Goal: Task Accomplishment & Management: Manage account settings

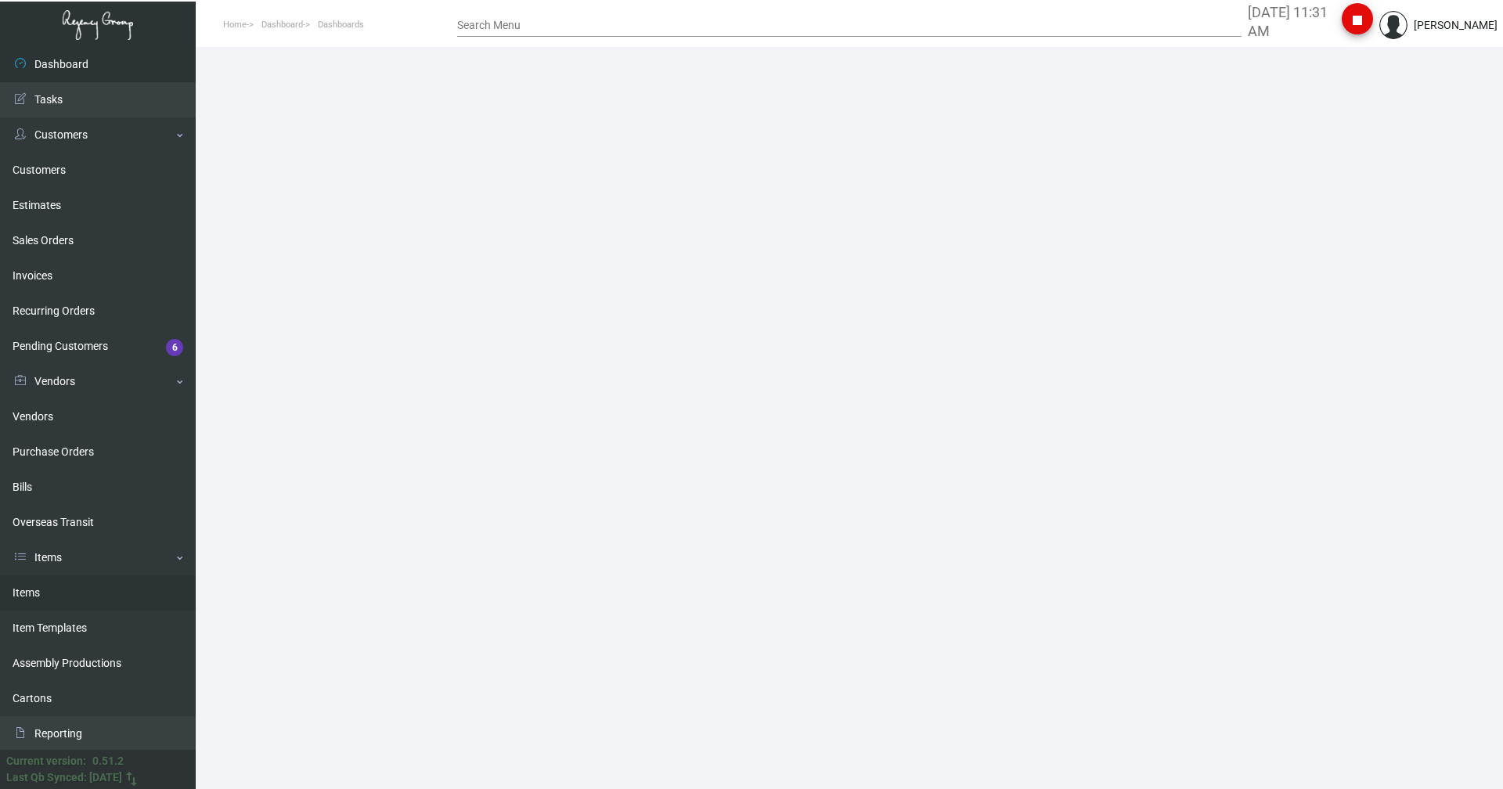
click at [56, 592] on link "Items" at bounding box center [98, 593] width 196 height 35
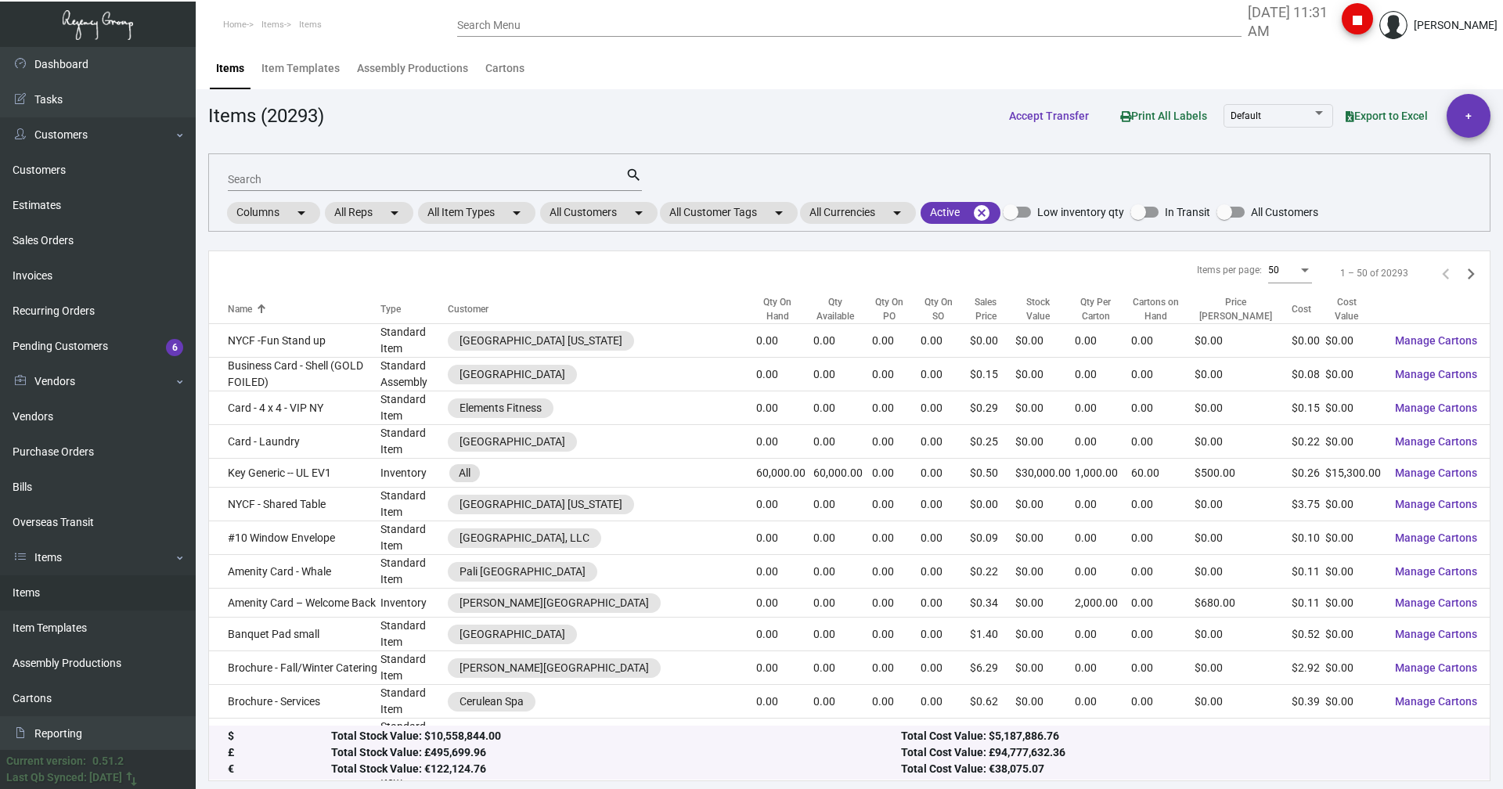
click at [282, 182] on input "Search" at bounding box center [427, 180] width 398 height 13
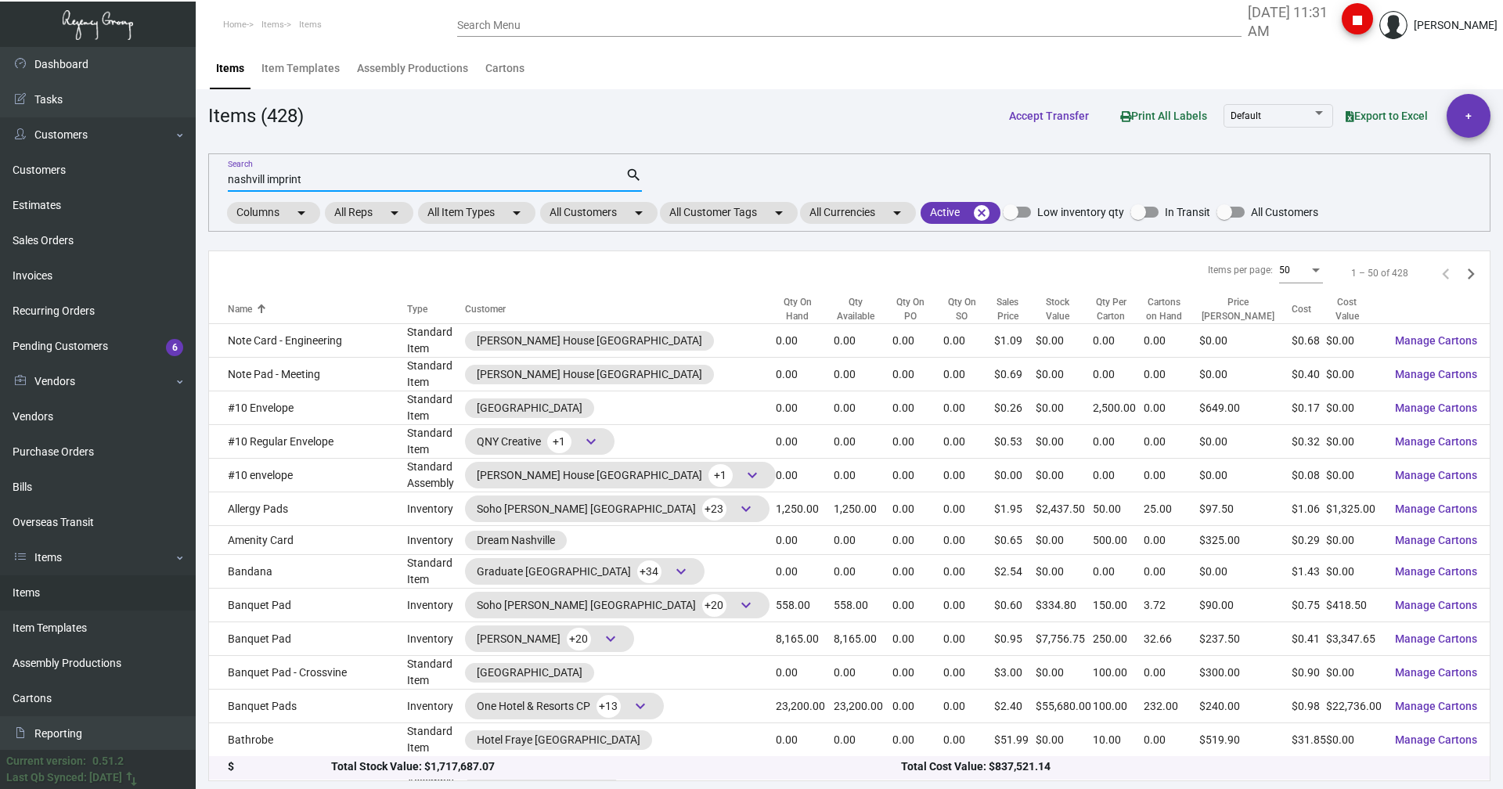
type input "nashvill imprint"
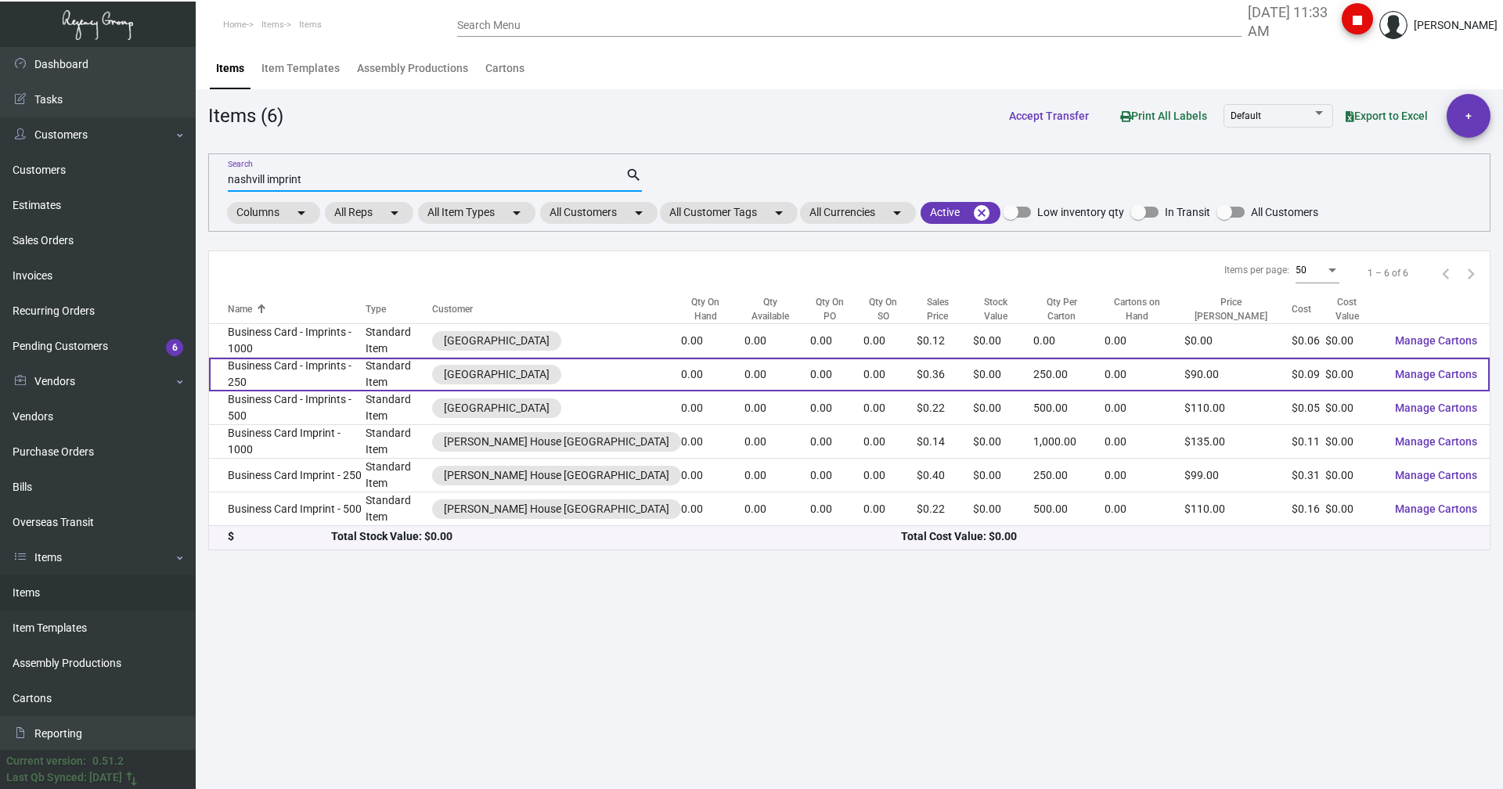
click at [332, 363] on td "Business Card - Imprints - 250" at bounding box center [287, 375] width 157 height 34
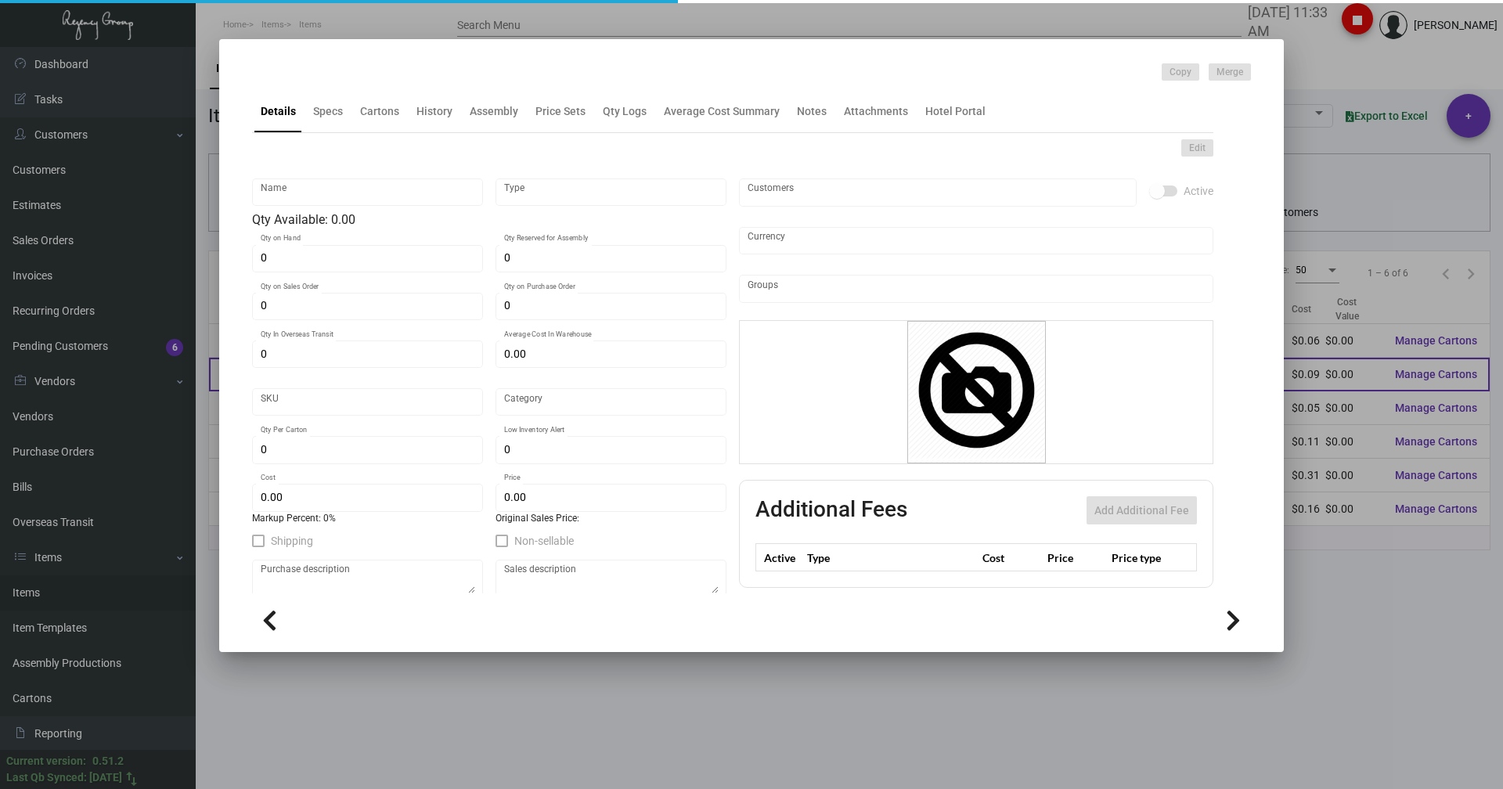
type input "Business Card - Imprints - 250"
type input "Standard Item"
type input "$ 0.00"
type input "Standard"
type input "250"
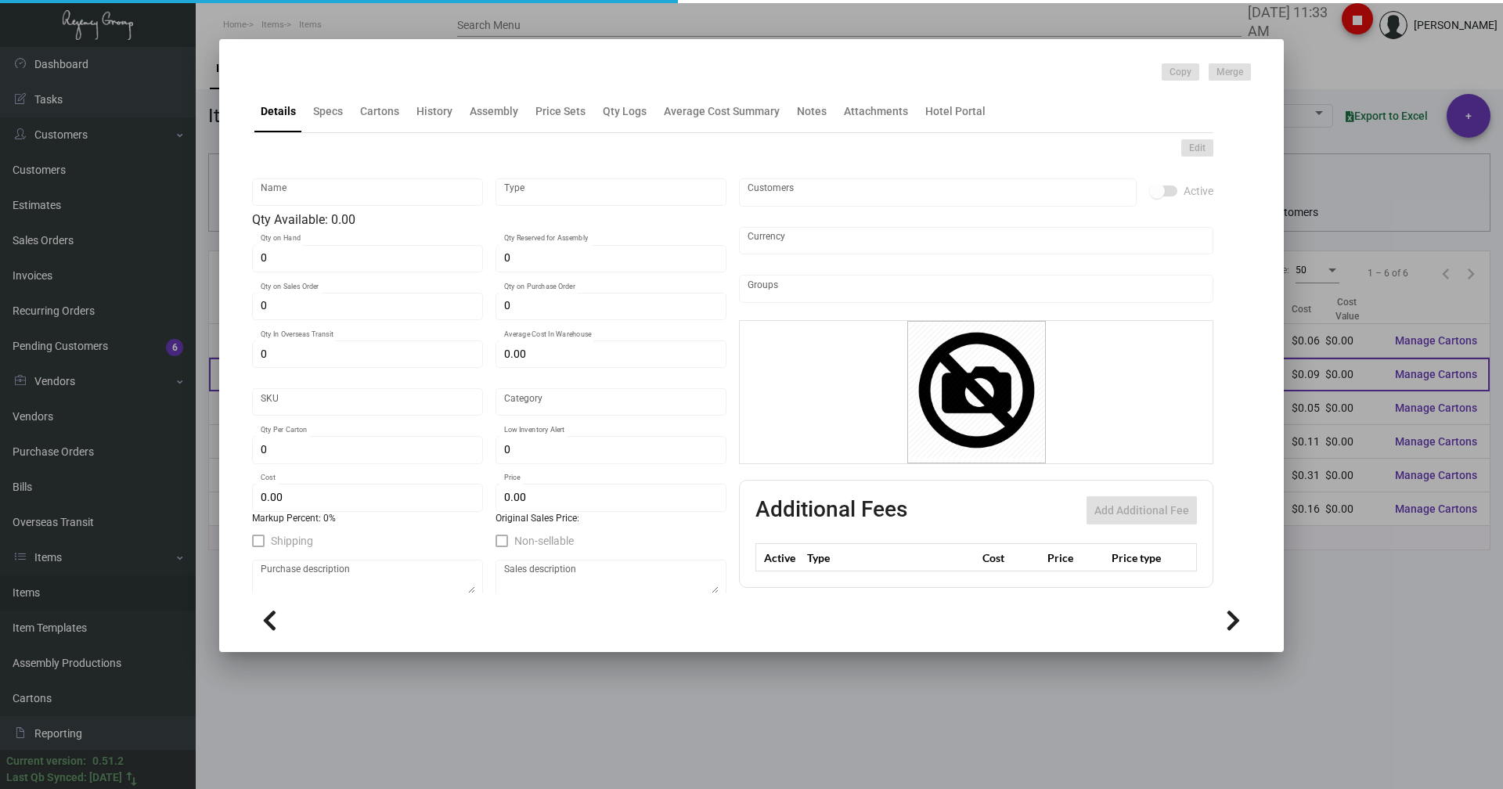
type input "$ 0.092"
type input "$ 0.36"
checkbox input "true"
type input "United States Dollar $"
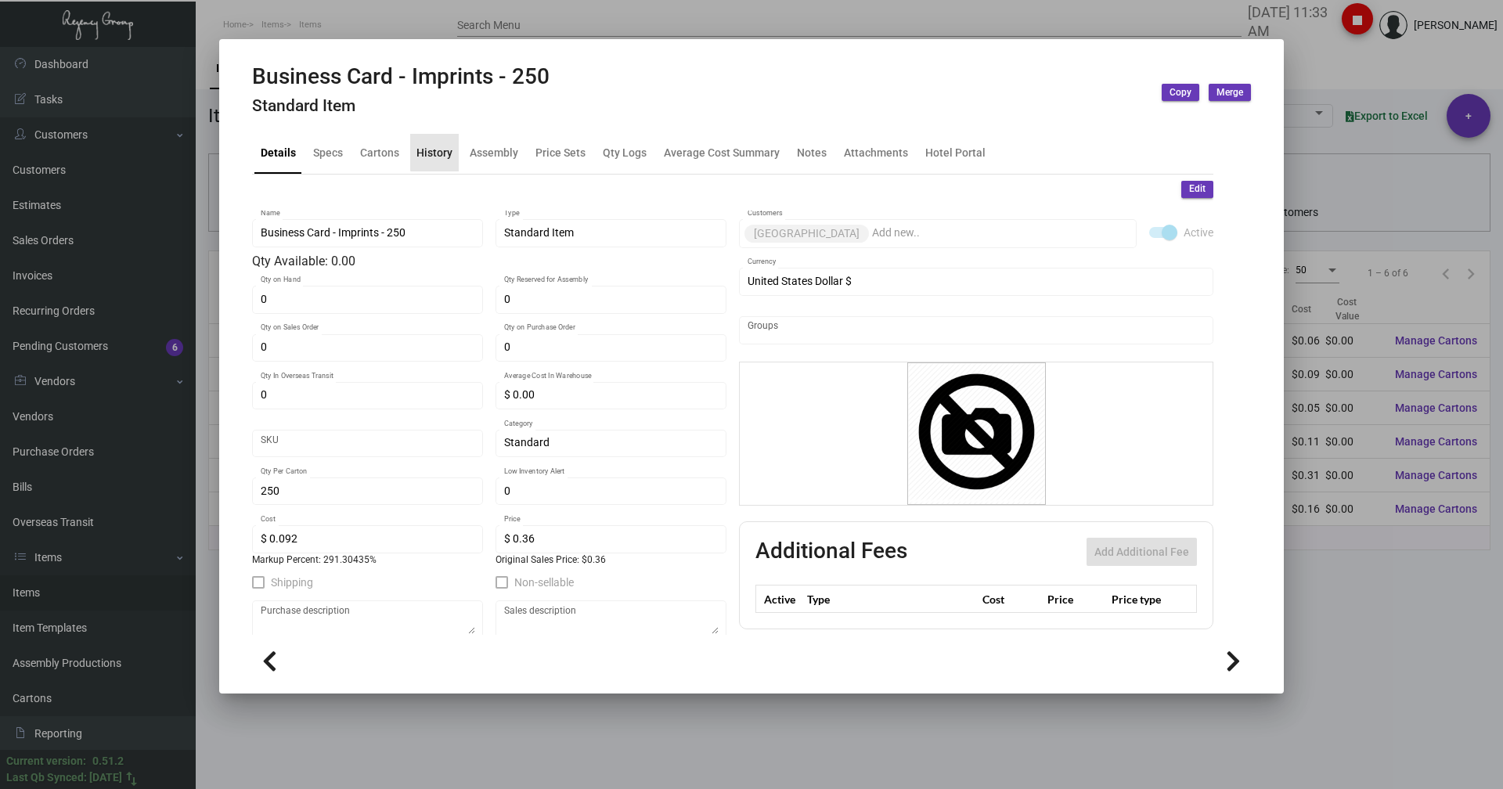
click at [441, 151] on div "History" at bounding box center [435, 152] width 36 height 16
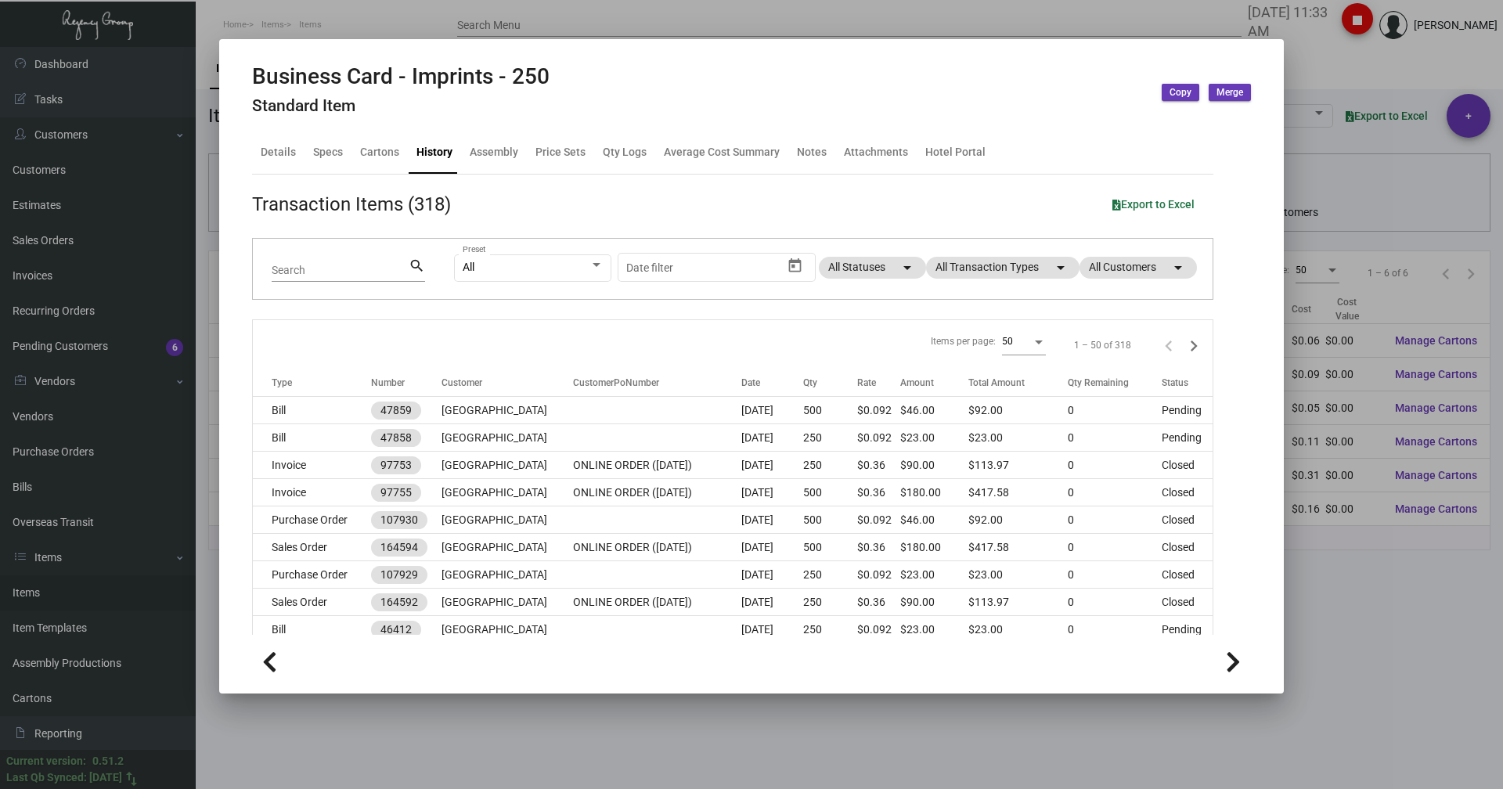
click at [749, 83] on div at bounding box center [751, 394] width 1503 height 789
